Goal: Task Accomplishment & Management: Use online tool/utility

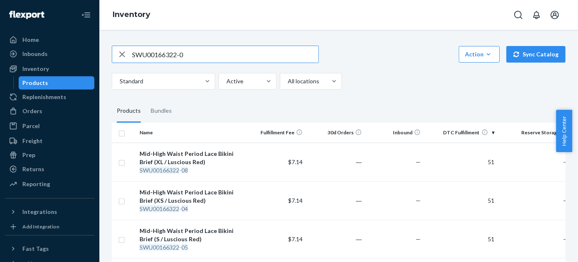
drag, startPoint x: 197, startPoint y: 53, endPoint x: 89, endPoint y: 38, distance: 108.3
click at [40, 57] on div "Home Inbounds Shipping Plans Problems Inventory Products Replenishments Orders …" at bounding box center [289, 131] width 578 height 262
paste input "4"
drag, startPoint x: 192, startPoint y: 59, endPoint x: 61, endPoint y: 57, distance: 130.4
click at [61, 57] on div "Home Inbounds Shipping Plans Problems Inventory Products Replenishments Orders …" at bounding box center [289, 131] width 578 height 262
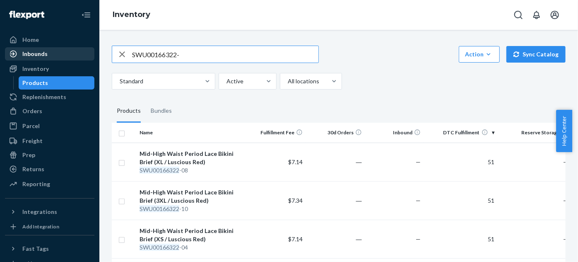
paste input "16022-04"
drag, startPoint x: 205, startPoint y: 52, endPoint x: 33, endPoint y: 53, distance: 172.3
click at [33, 53] on div "Home Inbounds Shipping Plans Problems Inventory Products Replenishments Orders …" at bounding box center [289, 131] width 578 height 262
paste input "T00310022-01"
drag, startPoint x: 194, startPoint y: 55, endPoint x: 43, endPoint y: 57, distance: 151.1
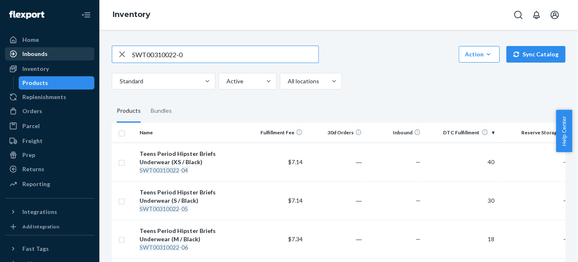
click at [43, 57] on div "Home Inbounds Shipping Plans Problems Inventory Products Replenishments Orders …" at bounding box center [289, 131] width 578 height 262
paste input "410022-01"
drag, startPoint x: 191, startPoint y: 50, endPoint x: 22, endPoint y: 51, distance: 169.4
click at [22, 51] on div "Home Inbounds Shipping Plans Problems Inventory Products Replenishments Orders …" at bounding box center [289, 131] width 578 height 262
paste input "U8210022-04"
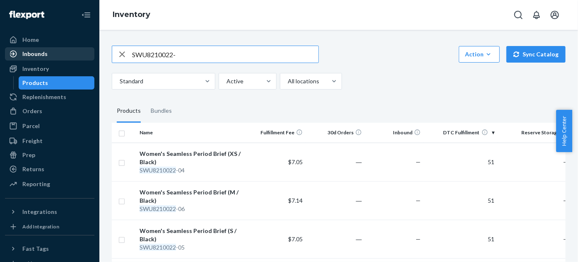
drag, startPoint x: 193, startPoint y: 50, endPoint x: 16, endPoint y: 51, distance: 177.6
click at [16, 51] on div "Home Inbounds Shipping Plans Problems Inventory Products Replenishments Orders …" at bounding box center [289, 131] width 578 height 262
paste input "T00210022-01"
drag, startPoint x: 198, startPoint y: 53, endPoint x: 11, endPoint y: 48, distance: 187.6
click at [11, 48] on div "Home Inbounds Shipping Plans Problems Inventory Products Replenishments Orders …" at bounding box center [289, 131] width 578 height 262
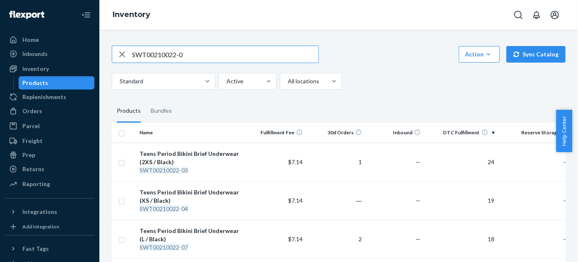
paste input "U00110022-04"
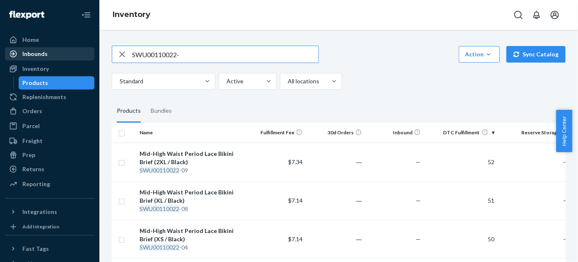
drag, startPoint x: 184, startPoint y: 53, endPoint x: 24, endPoint y: 55, distance: 159.9
click at [24, 55] on div "Home Inbounds Shipping Plans Problems Inventory Products Replenishments Orders …" at bounding box center [289, 131] width 578 height 262
paste input "SWU8206122-04"
drag, startPoint x: 198, startPoint y: 56, endPoint x: 61, endPoint y: 51, distance: 137.5
click at [61, 52] on div "Home Inbounds Shipping Plans Problems Inventory Products Replenishments Orders …" at bounding box center [289, 131] width 578 height 262
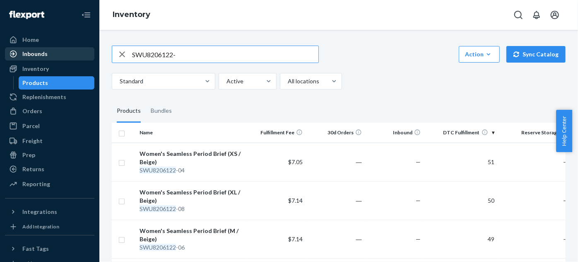
paste input "SWT00315022-01"
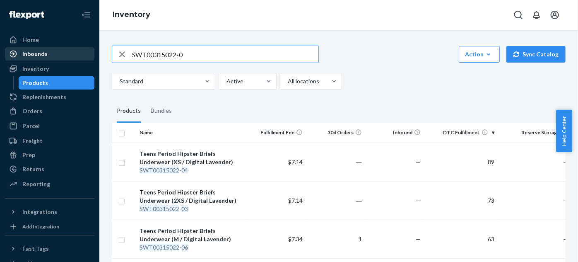
drag, startPoint x: 195, startPoint y: 55, endPoint x: 65, endPoint y: 55, distance: 130.4
click at [65, 55] on div "Home Inbounds Shipping Plans Problems Inventory Products Replenishments Orders …" at bounding box center [289, 131] width 578 height 262
paste input "SWT00415022-01"
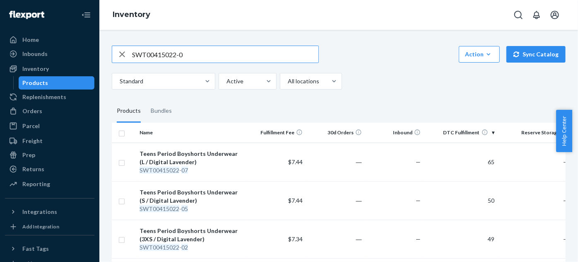
drag, startPoint x: 206, startPoint y: 54, endPoint x: 11, endPoint y: 53, distance: 195.0
click at [11, 53] on div "Home Inbounds Shipping Plans Problems Inventory Products Replenishments Orders …" at bounding box center [289, 131] width 578 height 262
paste input "SWT00215022-01"
drag, startPoint x: 210, startPoint y: 49, endPoint x: 72, endPoint y: 51, distance: 137.5
click at [72, 51] on div "Home Inbounds Shipping Plans Problems Inventory Products Replenishments Orders …" at bounding box center [289, 131] width 578 height 262
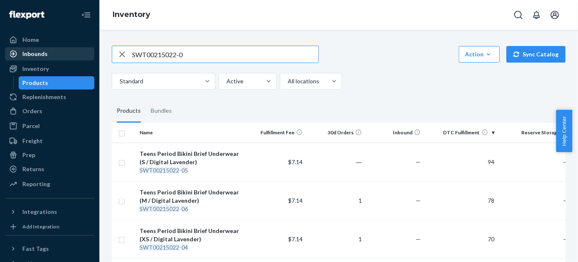
paste input "314022-01"
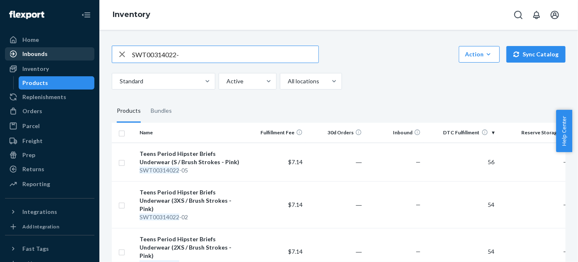
drag, startPoint x: 194, startPoint y: 49, endPoint x: 82, endPoint y: 55, distance: 112.8
click at [82, 55] on div "Home Inbounds Shipping Plans Problems Inventory Products Replenishments Orders …" at bounding box center [289, 131] width 578 height 262
paste input "414022-01"
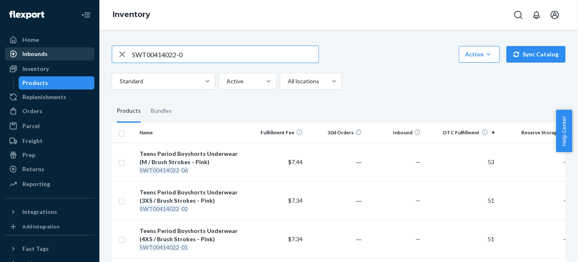
drag, startPoint x: 208, startPoint y: 51, endPoint x: 78, endPoint y: 48, distance: 130.1
click at [78, 48] on div "Home Inbounds Shipping Plans Problems Inventory Products Replenishments Orders …" at bounding box center [289, 131] width 578 height 262
paste input "214022-01"
drag, startPoint x: 197, startPoint y: 54, endPoint x: 0, endPoint y: 54, distance: 197.1
click at [0, 54] on div "Home Inbounds Shipping Plans Problems Inventory Products Replenishments Orders …" at bounding box center [289, 131] width 578 height 262
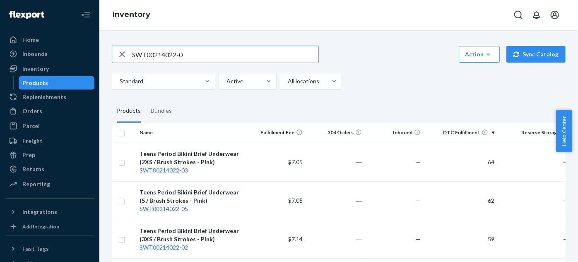
paste input "FPK11400524-01"
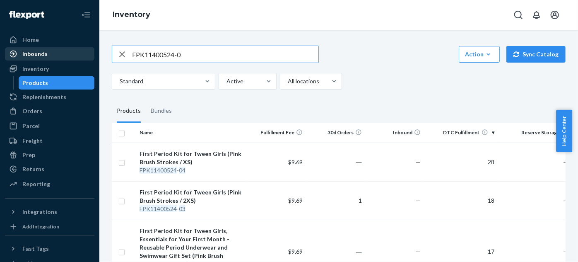
drag, startPoint x: 140, startPoint y: 50, endPoint x: 54, endPoint y: 55, distance: 86.7
click at [54, 55] on div "Home Inbounds Shipping Plans Problems Inventory Products Replenishments Orders …" at bounding box center [289, 131] width 578 height 262
paste input "500524-01"
type input "FPK11500524-0"
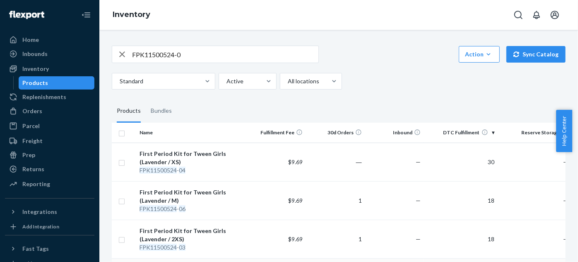
scroll to position [200, 0]
